Goal: Navigation & Orientation: Find specific page/section

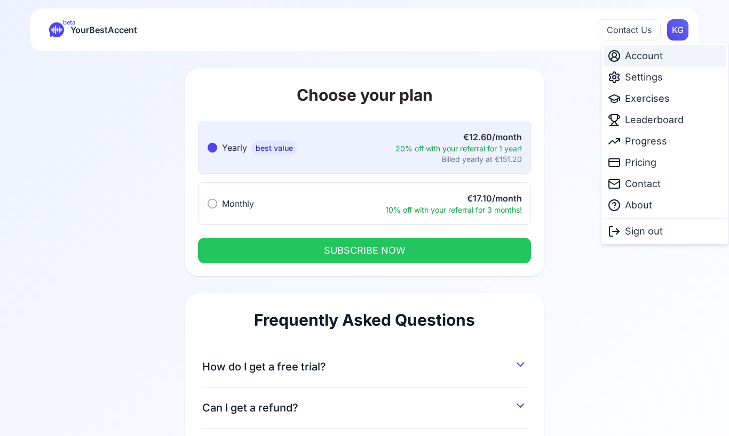
click at [654, 59] on span "Account" at bounding box center [644, 56] width 38 height 15
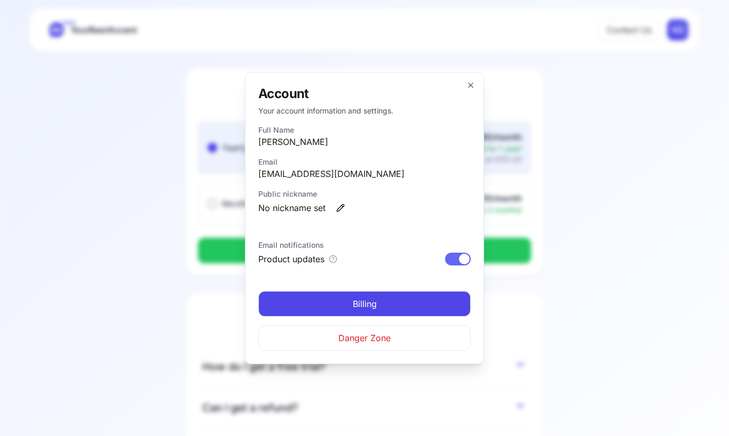
click at [644, 251] on div at bounding box center [364, 218] width 729 height 436
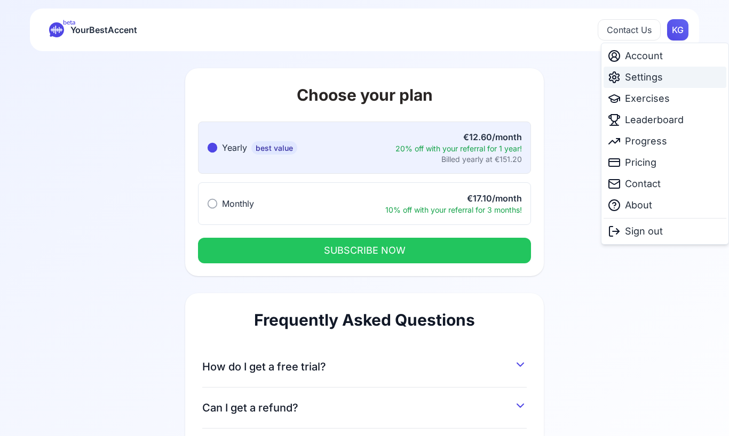
click at [652, 81] on span "Settings" at bounding box center [644, 77] width 38 height 15
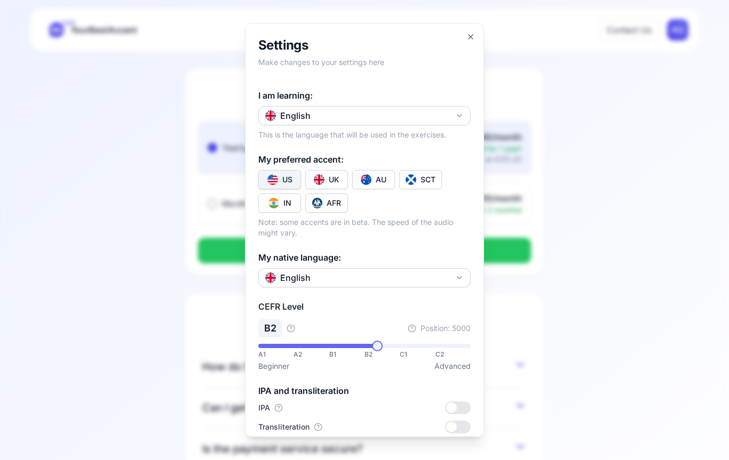
click at [444, 106] on button "English" at bounding box center [364, 115] width 212 height 19
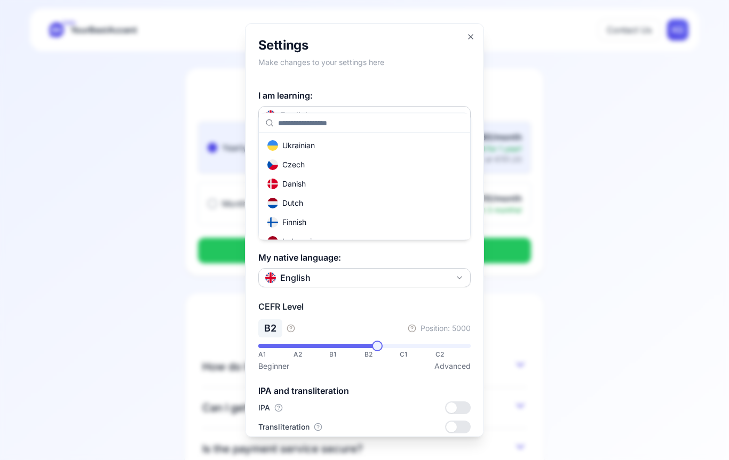
scroll to position [158, 0]
click at [299, 200] on div "Dutch" at bounding box center [285, 198] width 36 height 11
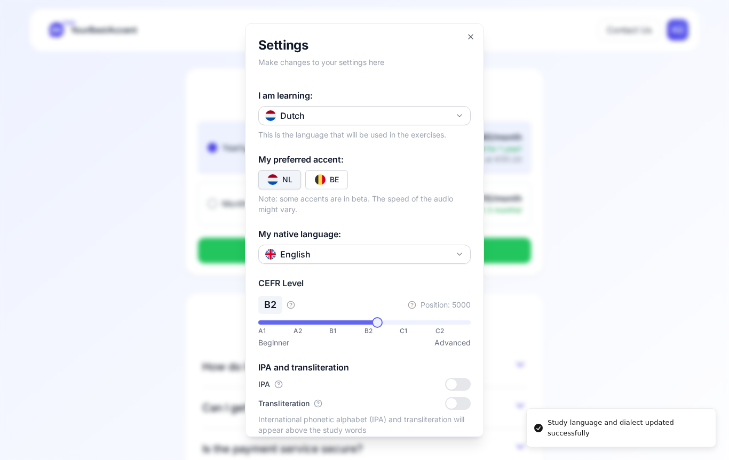
click at [277, 174] on img "Toggle nl-NL" at bounding box center [272, 179] width 11 height 11
click at [388, 244] on button "English" at bounding box center [364, 253] width 212 height 19
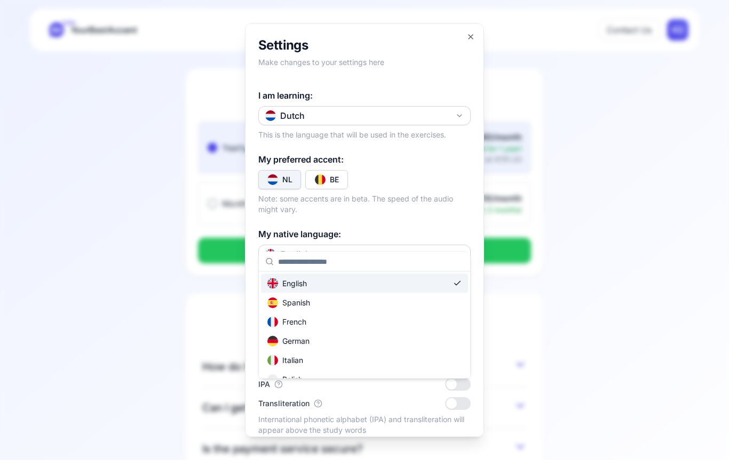
click at [313, 341] on div "German" at bounding box center [364, 341] width 207 height 19
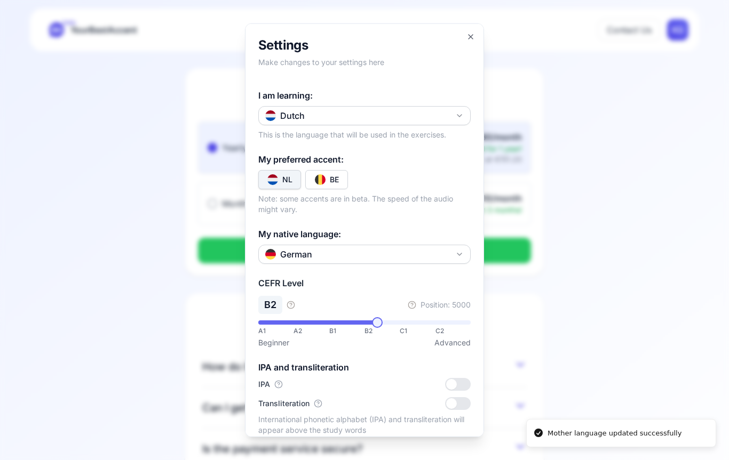
click at [294, 320] on div "**********" at bounding box center [364, 334] width 212 height 28
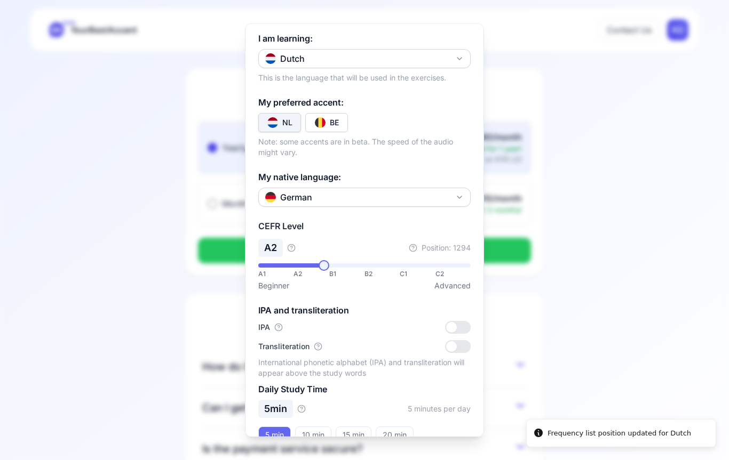
scroll to position [57, 0]
click at [452, 322] on div at bounding box center [451, 327] width 11 height 11
click at [445, 340] on div at bounding box center [458, 346] width 26 height 13
click at [394, 427] on button "20 min" at bounding box center [395, 435] width 38 height 17
click at [657, 231] on div at bounding box center [364, 230] width 729 height 460
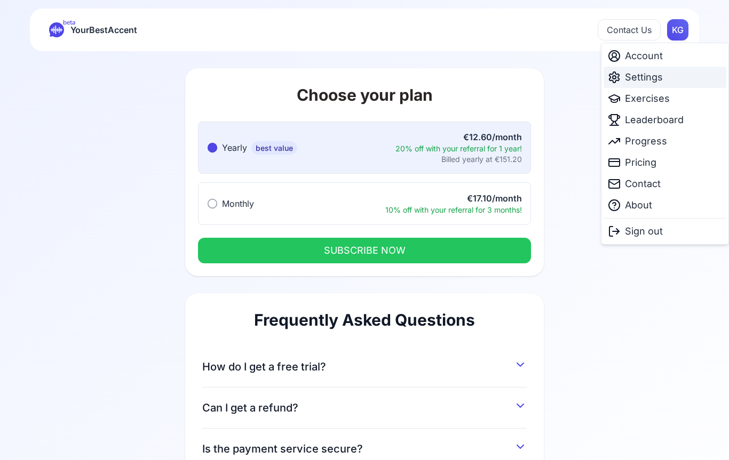
click at [648, 79] on span "Settings" at bounding box center [644, 77] width 38 height 15
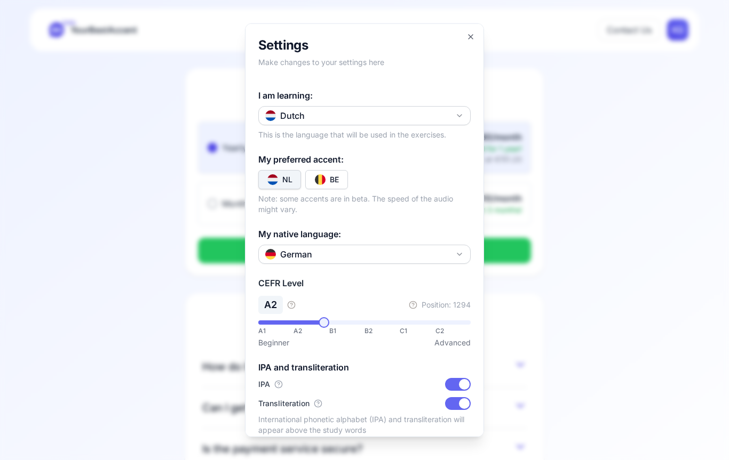
click at [649, 54] on div at bounding box center [364, 230] width 729 height 460
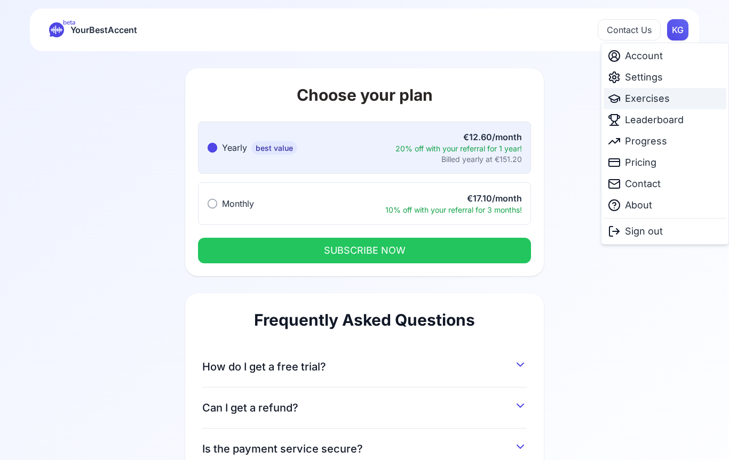
click at [652, 106] on div "Exercises" at bounding box center [664, 98] width 123 height 21
click at [650, 100] on span "Exercises" at bounding box center [647, 98] width 45 height 15
